Goal: Transaction & Acquisition: Purchase product/service

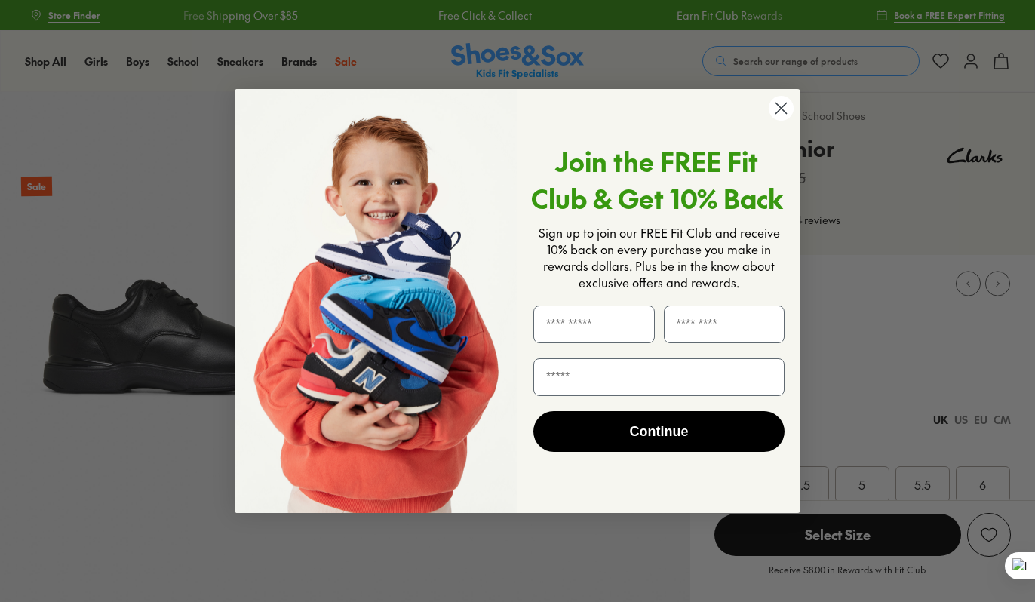
select select "*"
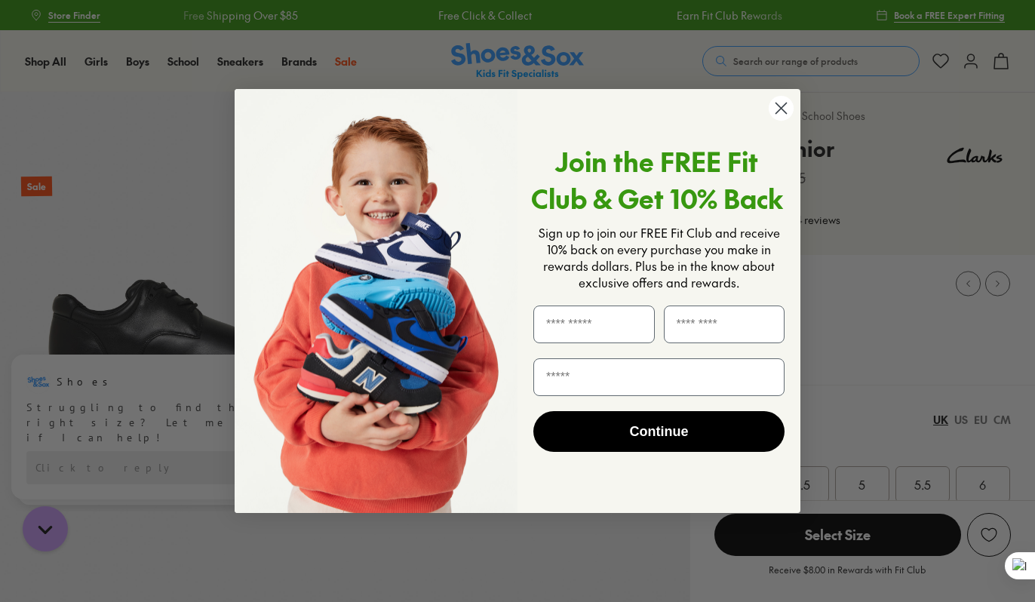
click at [776, 109] on circle "Close dialog" at bounding box center [780, 108] width 25 height 25
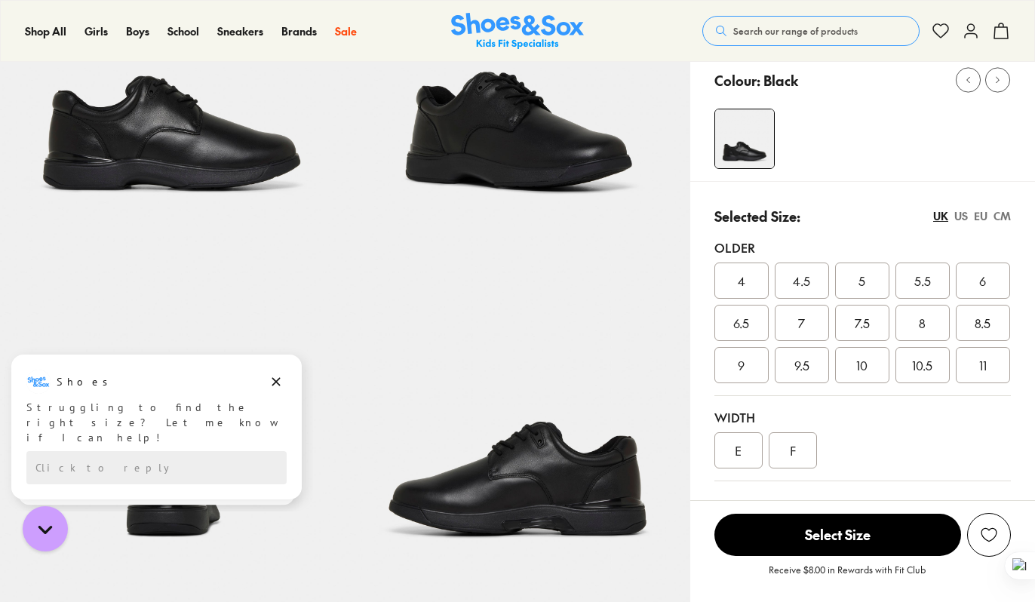
scroll to position [204, 0]
click at [977, 217] on div "EU" at bounding box center [981, 216] width 14 height 16
click at [922, 327] on span "42" at bounding box center [923, 323] width 14 height 18
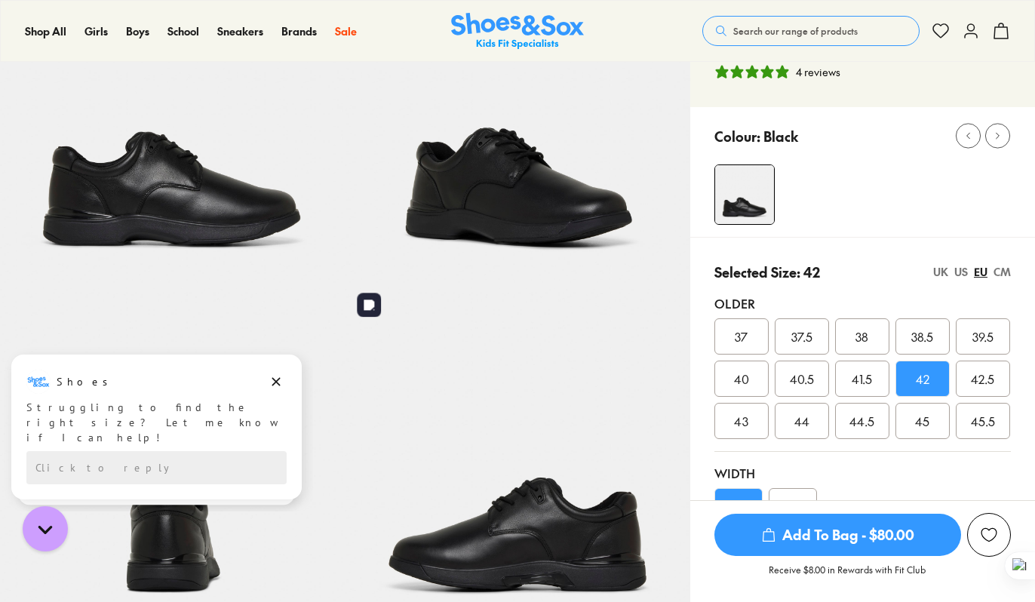
scroll to position [146, 0]
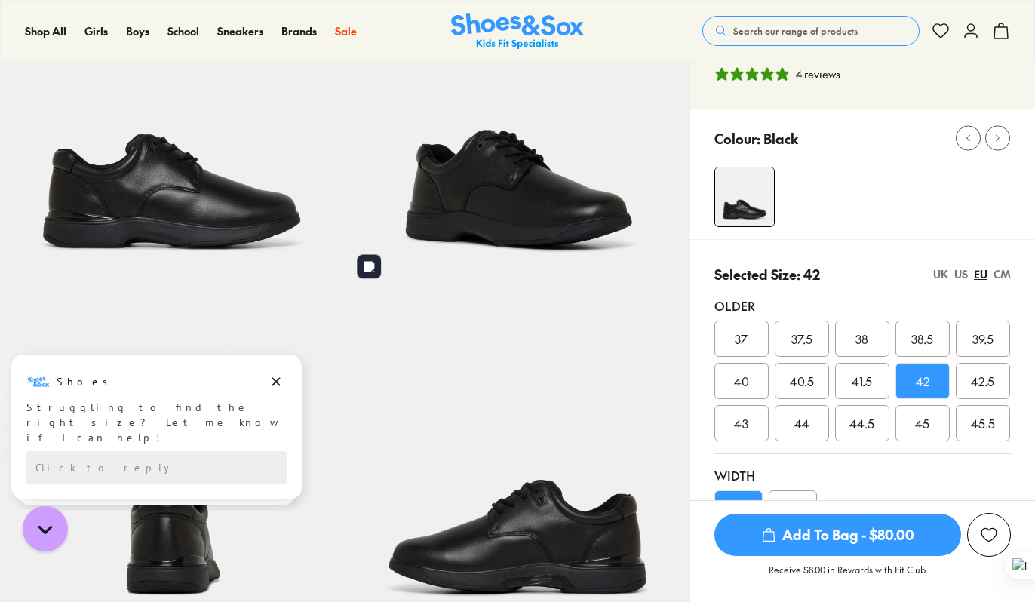
click at [538, 198] on img at bounding box center [517, 118] width 345 height 345
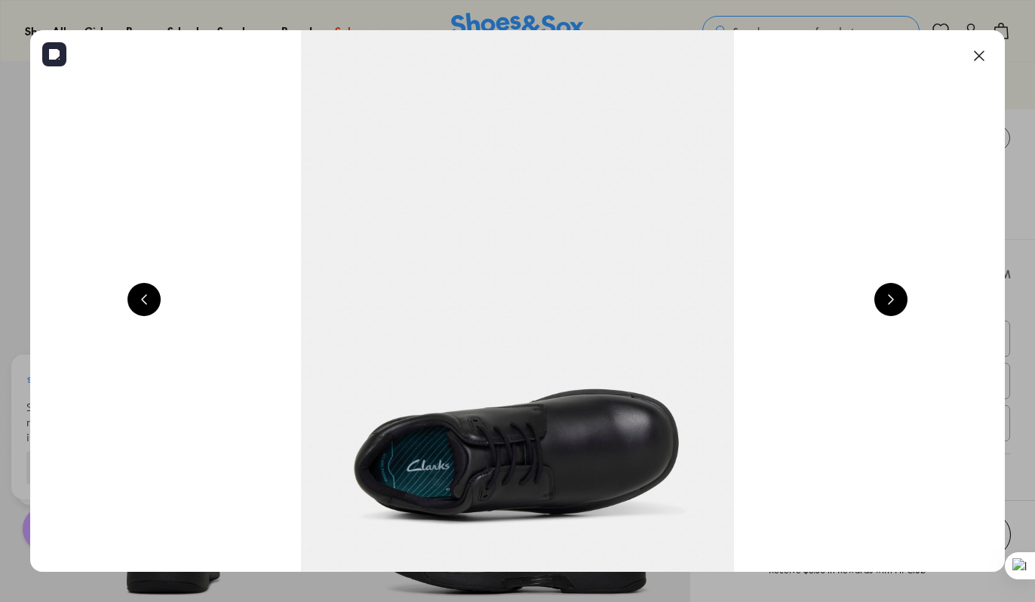
scroll to position [0, 1961]
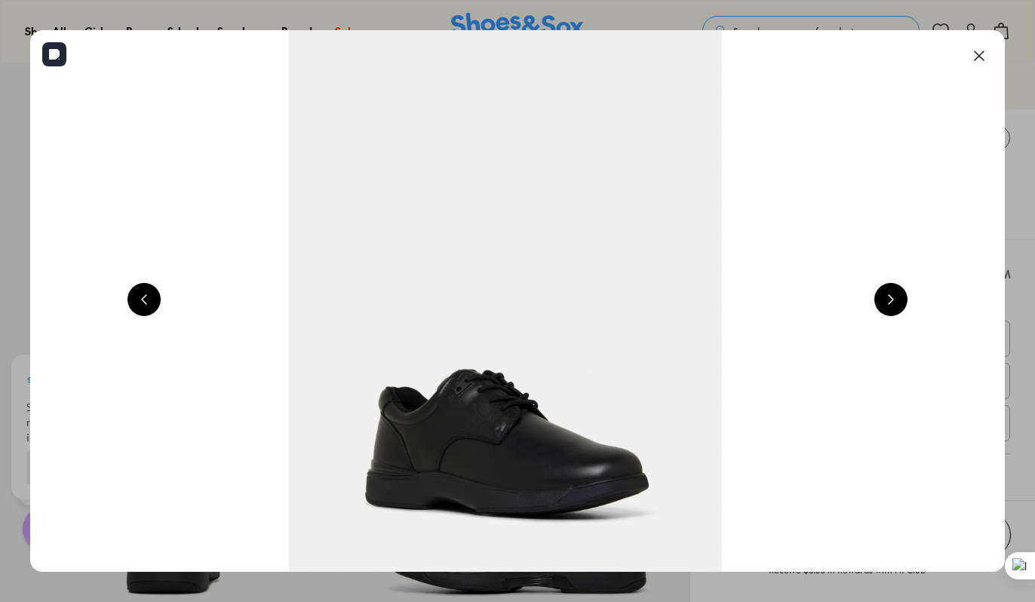
click at [894, 294] on button at bounding box center [890, 299] width 33 height 33
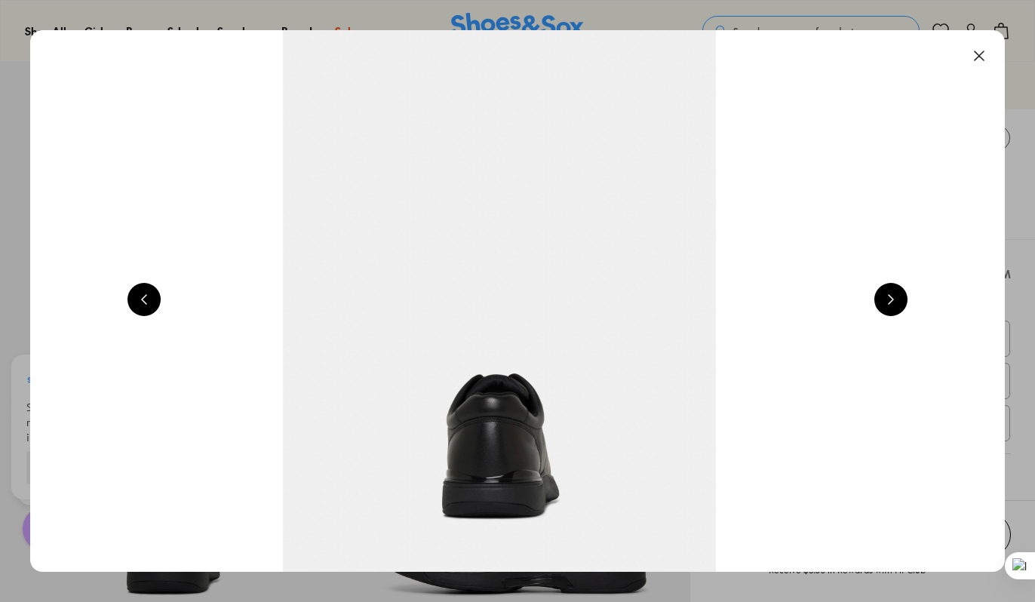
click at [894, 294] on button at bounding box center [890, 299] width 33 height 33
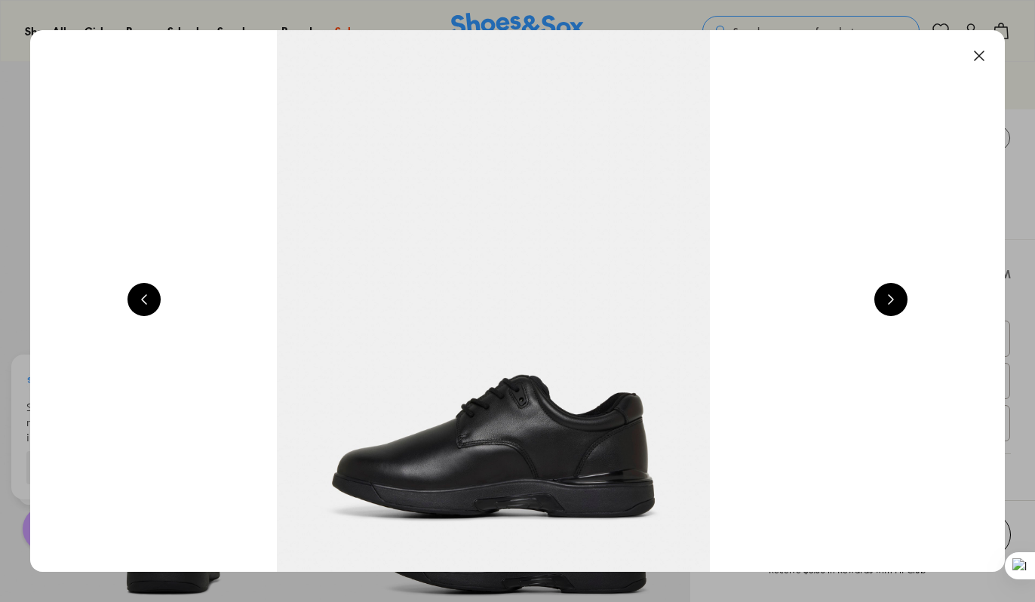
click at [894, 294] on button at bounding box center [890, 299] width 33 height 33
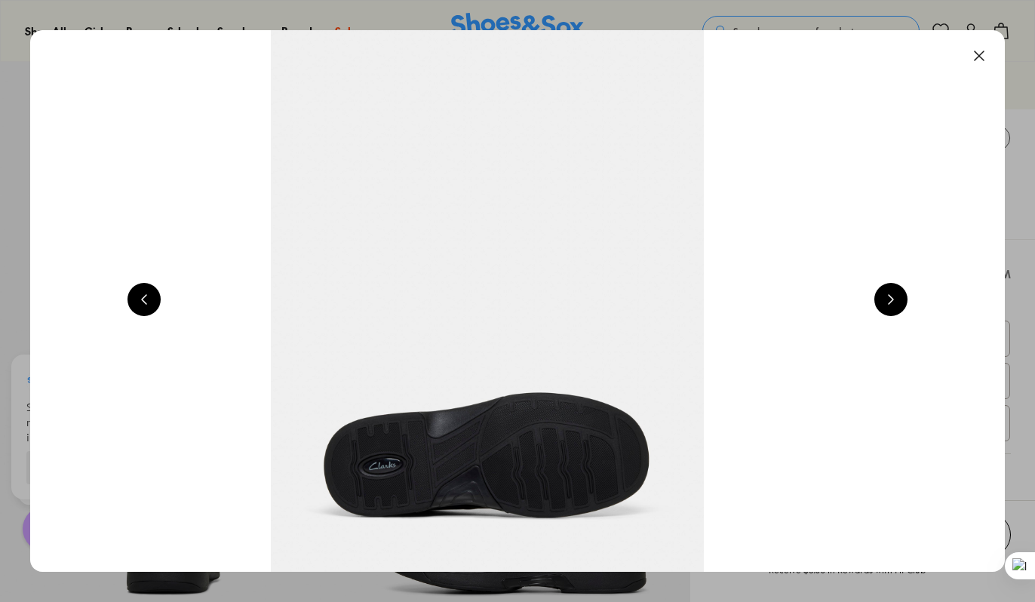
click at [894, 294] on button at bounding box center [890, 299] width 33 height 33
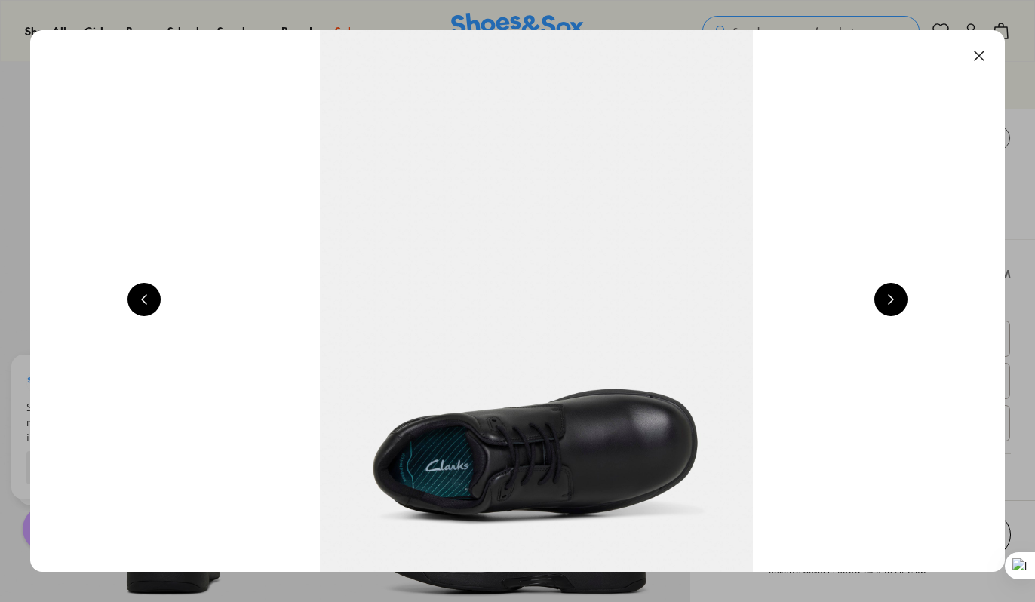
scroll to position [0, 5882]
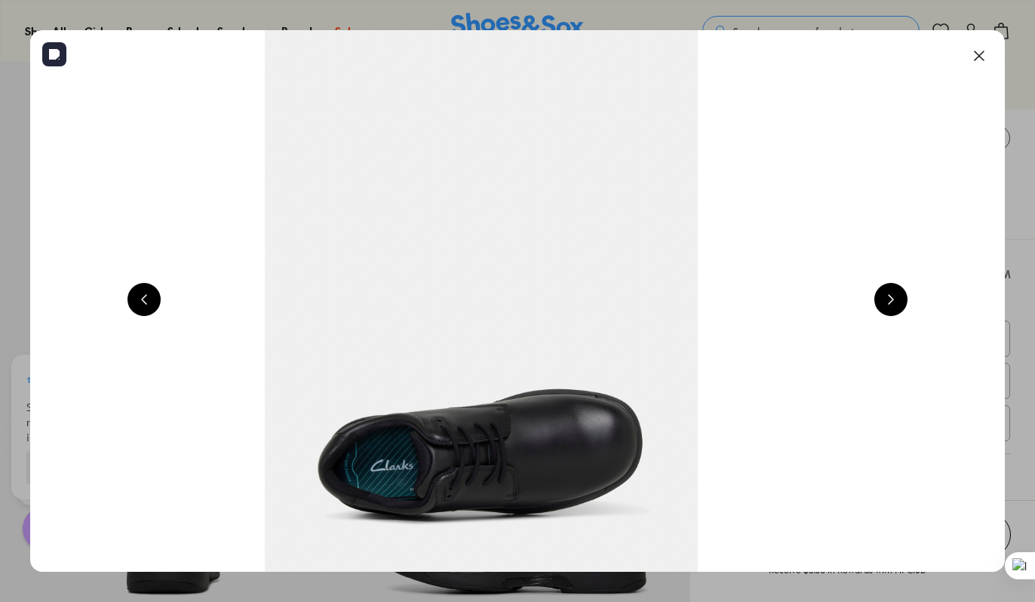
click at [982, 59] on button at bounding box center [978, 55] width 33 height 33
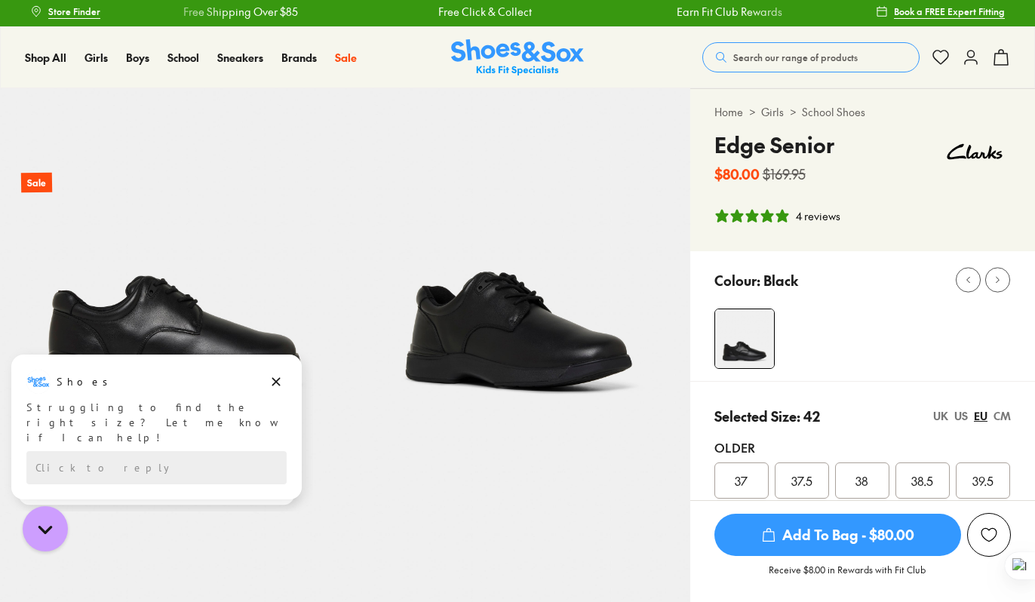
scroll to position [0, 0]
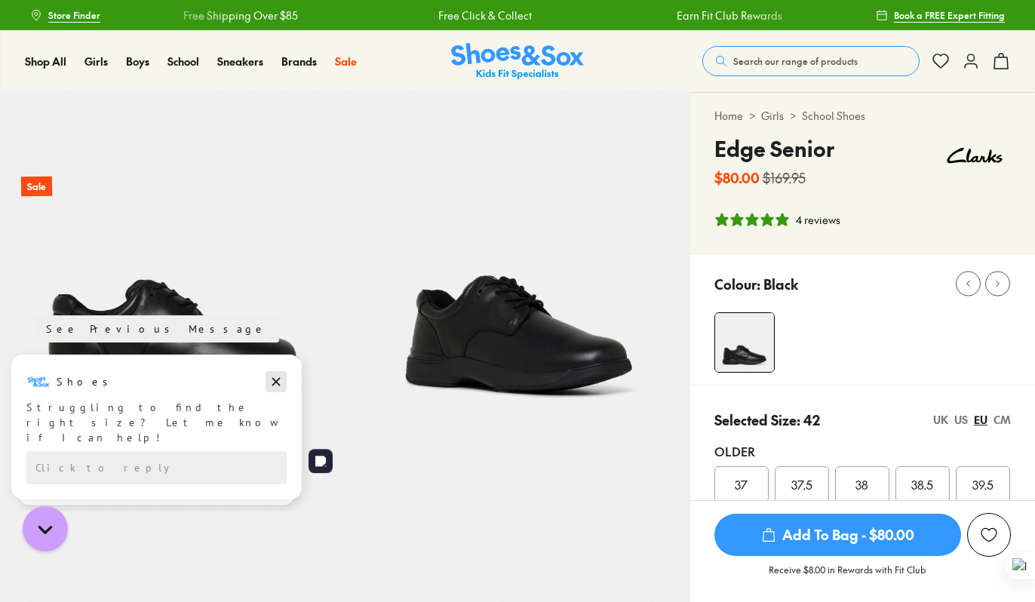
click at [276, 380] on icon "Dismiss campaign" at bounding box center [276, 382] width 8 height 8
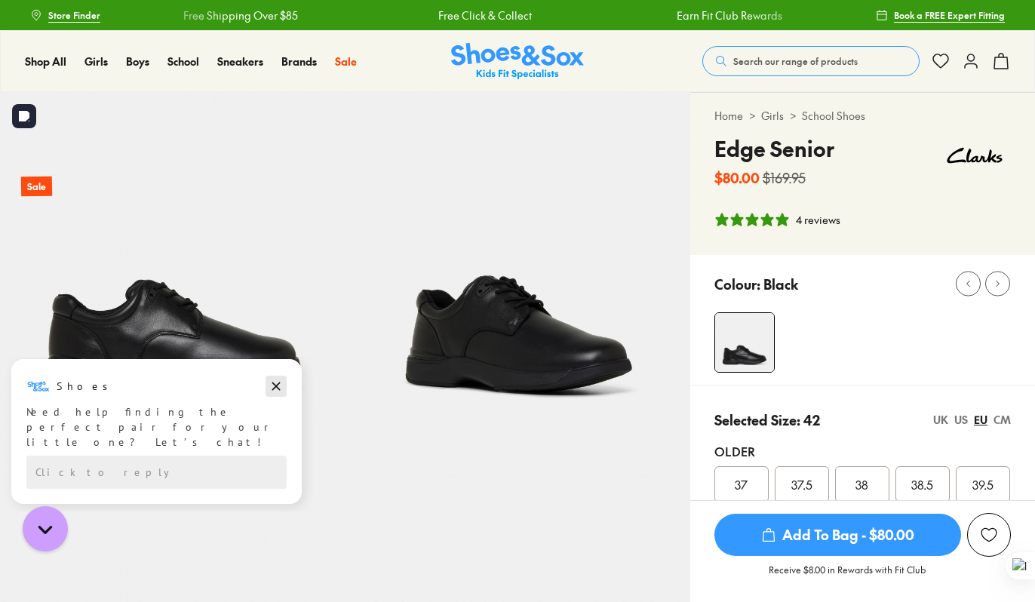
click at [274, 387] on icon "Dismiss campaign" at bounding box center [276, 386] width 8 height 8
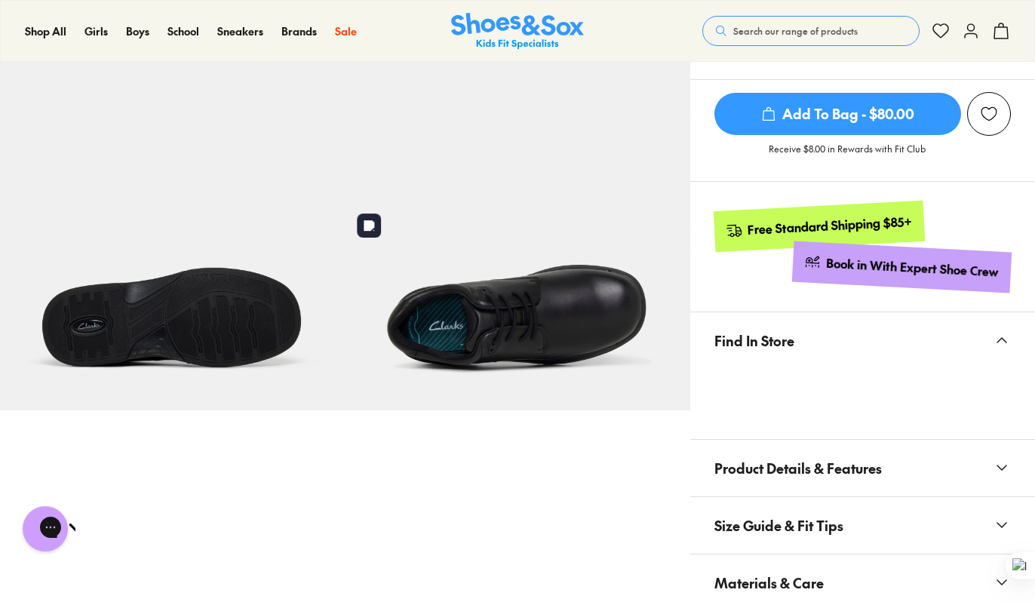
scroll to position [821, 0]
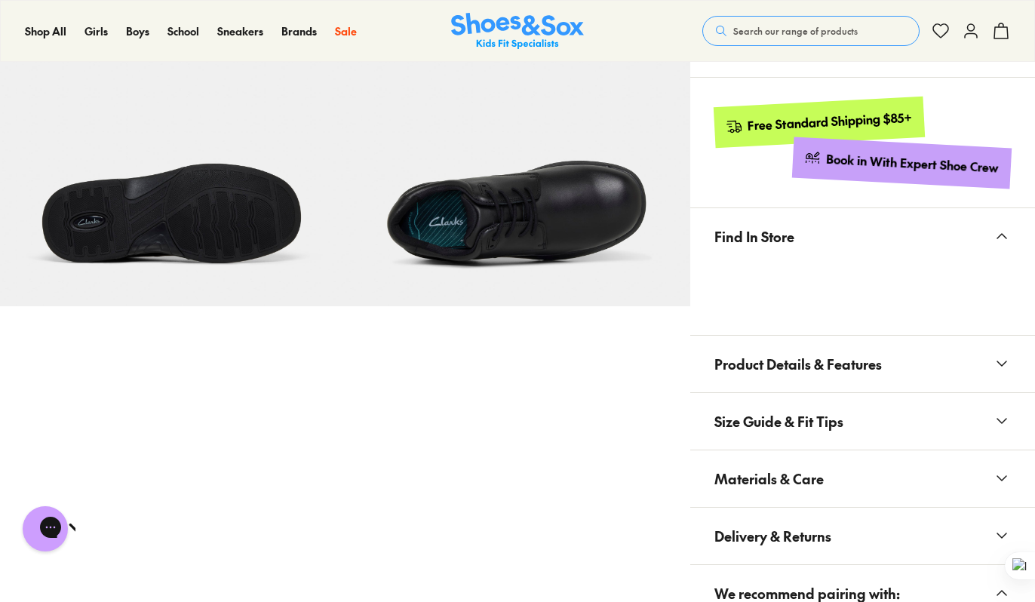
click at [1011, 308] on div at bounding box center [862, 291] width 345 height 52
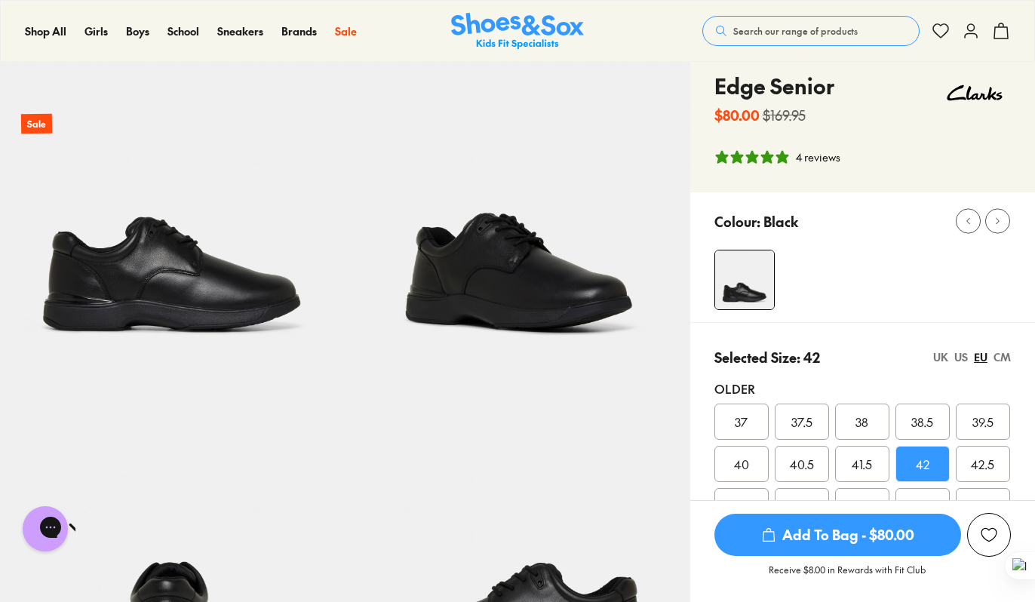
scroll to position [63, 0]
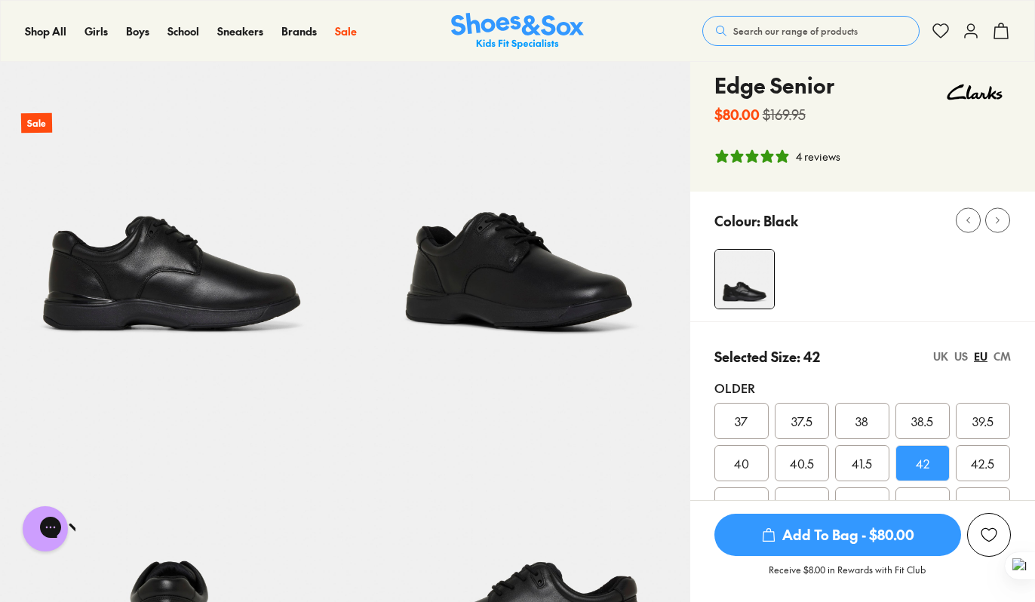
click at [987, 463] on span "42.5" at bounding box center [982, 463] width 23 height 18
